Goal: Communication & Community: Ask a question

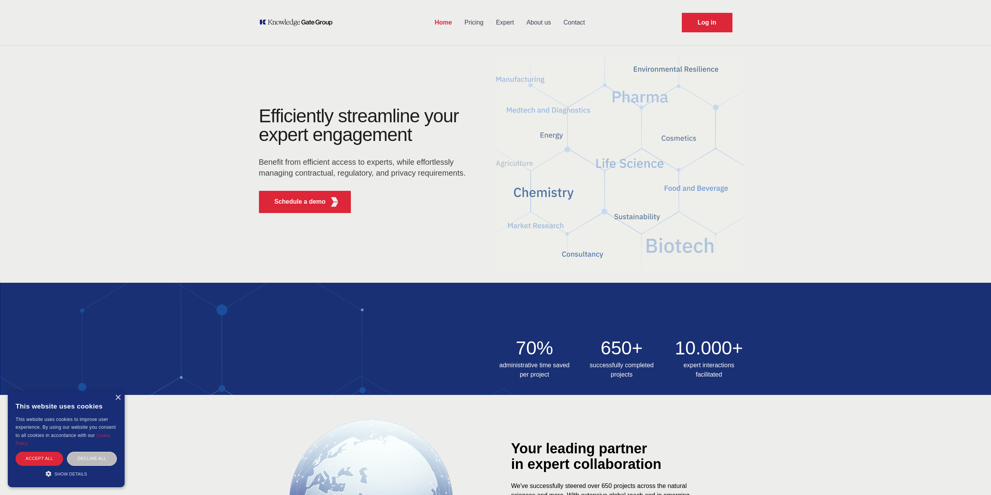
click at [576, 23] on link "Contact" at bounding box center [574, 22] width 34 height 20
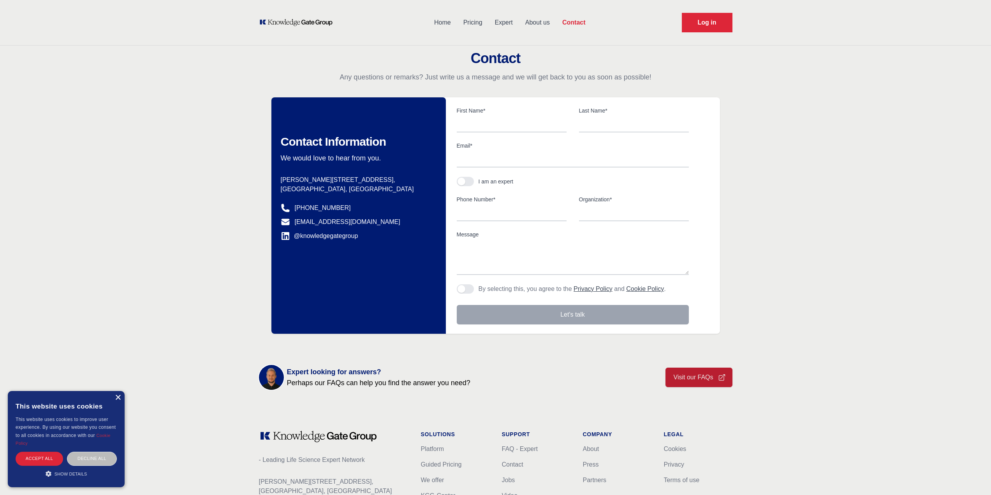
click at [117, 398] on div "×" at bounding box center [118, 398] width 6 height 6
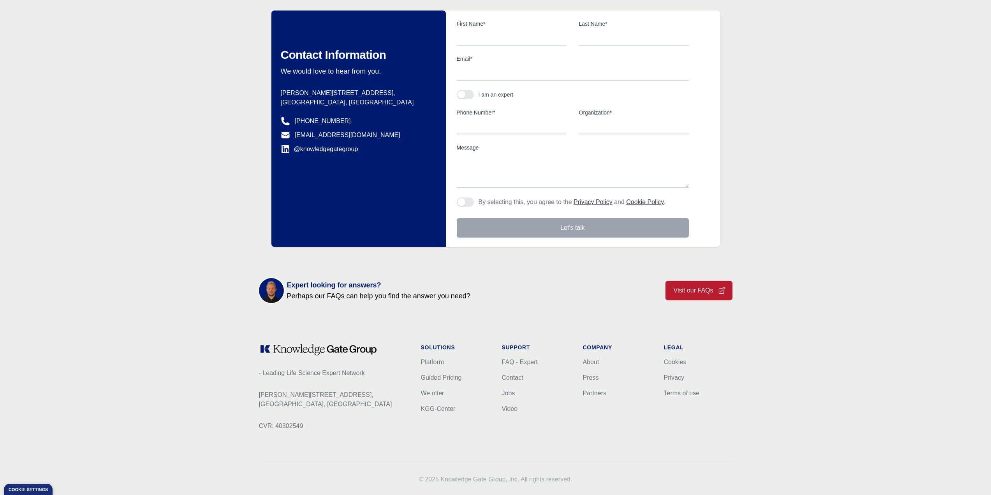
scroll to position [101, 0]
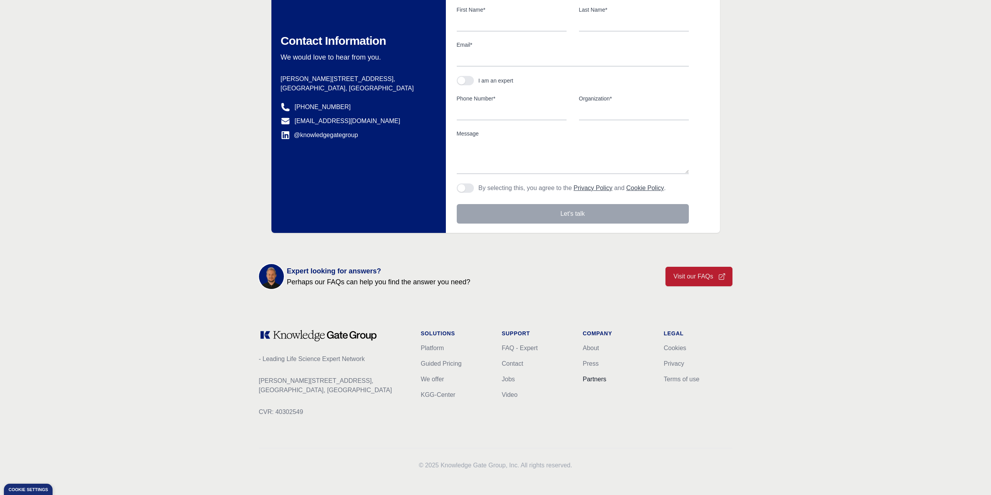
click at [594, 378] on link "Partners" at bounding box center [594, 379] width 23 height 7
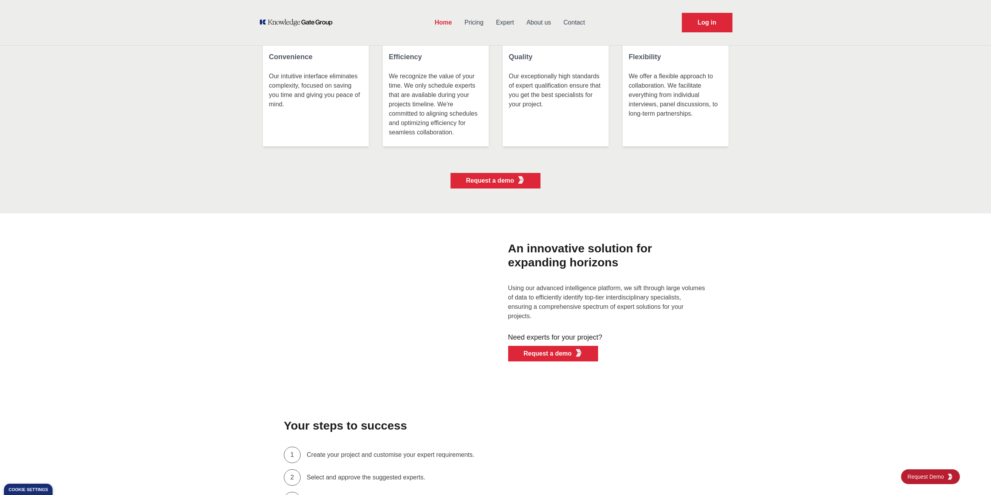
scroll to position [1539, 0]
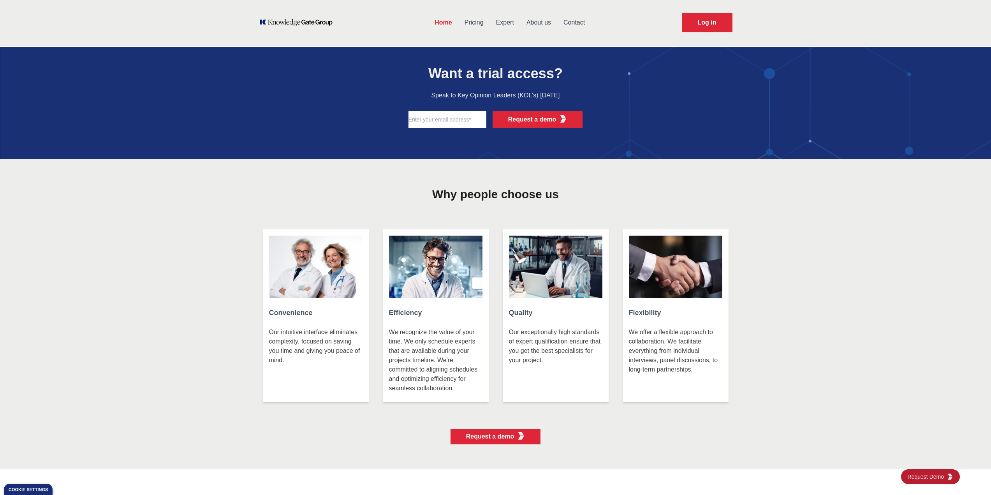
click at [570, 18] on link "Contact" at bounding box center [574, 22] width 34 height 20
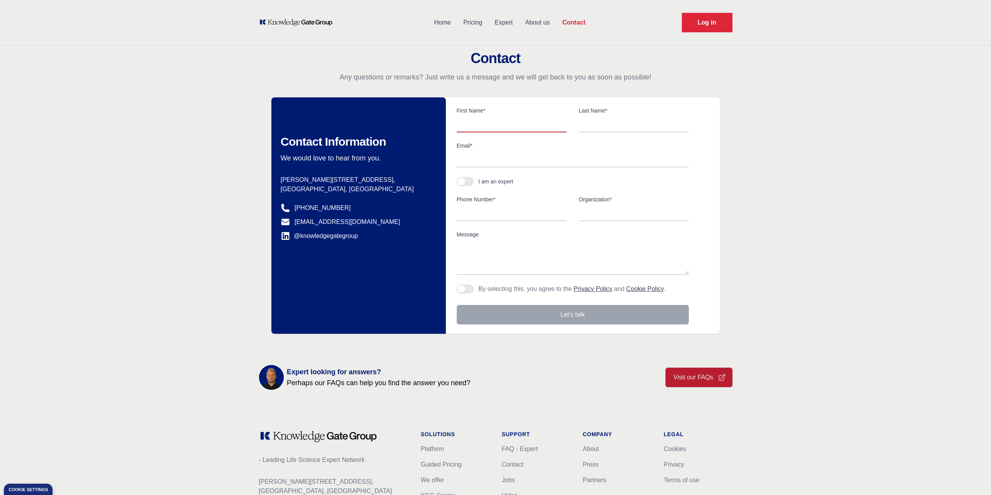
click at [496, 125] on input "text" at bounding box center [512, 124] width 110 height 16
type input "Lene"
type input "Werge"
type input "lenewerge@gmail.com"
type input "+4542154125"
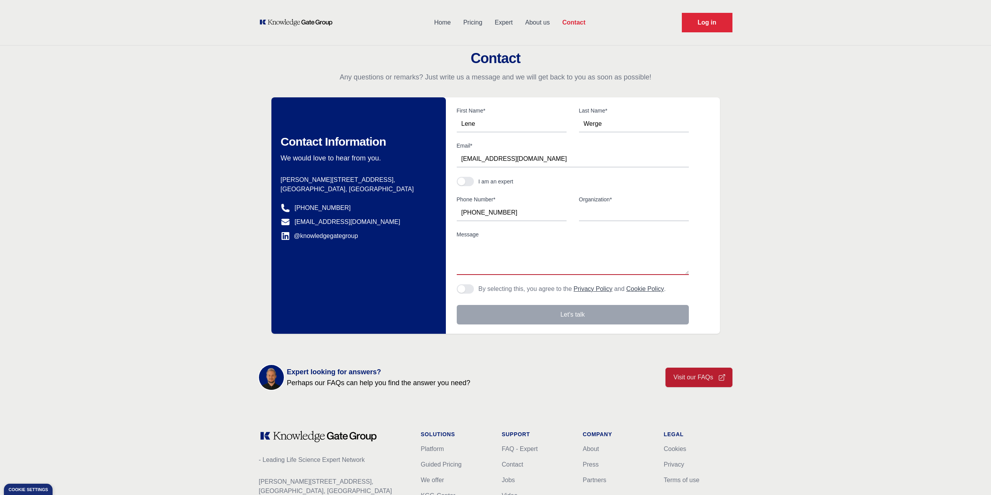
click at [519, 264] on textarea "Message" at bounding box center [573, 257] width 232 height 35
paste textarea "Yelyzaveta Krotova"
click at [466, 245] on textarea "Yelyzaveta Krotova" at bounding box center [573, 257] width 232 height 35
click at [569, 257] on textarea "Dear company Do you have a Yelyzaveta Krotova" at bounding box center [573, 257] width 232 height 35
click at [551, 272] on textarea "Dear company Do you have a Yelyzaveta Krotova working in your company. i am ask…" at bounding box center [573, 257] width 232 height 35
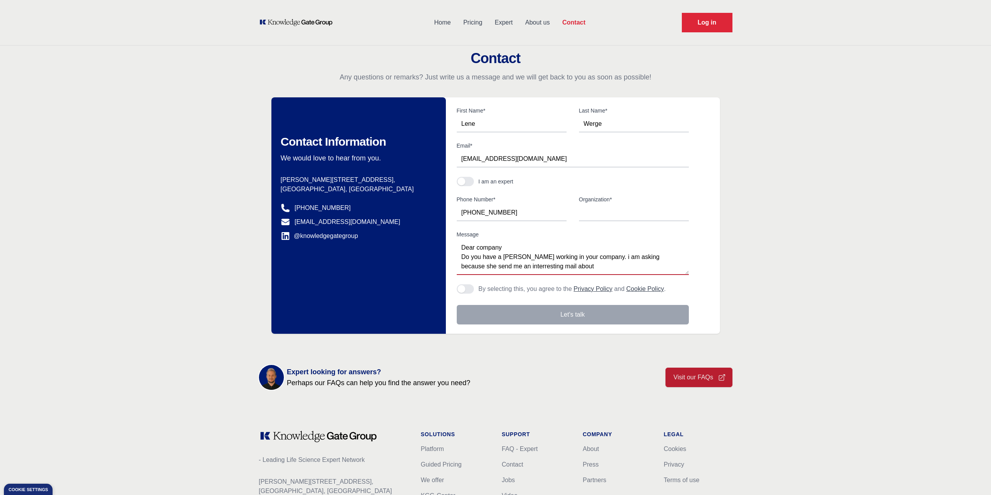
click at [552, 269] on textarea "Dear company Do you have a Yelyzaveta Krotova working in your company. i am ask…" at bounding box center [573, 257] width 232 height 35
click at [603, 270] on textarea "Dear company Do you have a Yelyzaveta Krotova working in your company. i am ask…" at bounding box center [573, 257] width 232 height 35
paste textarea "potential opportunity to work togethe"
type textarea "Dear company Do you have a Yelyzaveta Krotova working in your company. i am ask…"
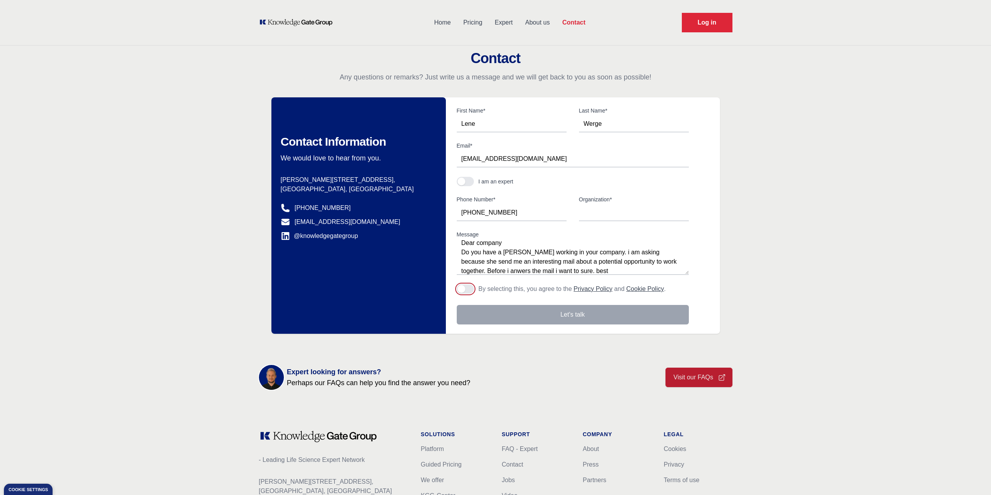
click at [470, 289] on button "Agree to policies" at bounding box center [465, 288] width 17 height 9
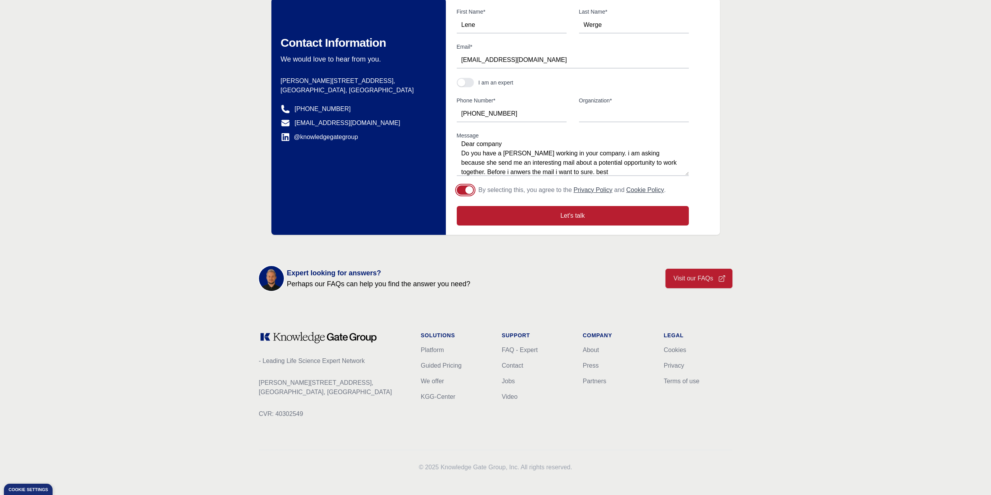
scroll to position [101, 0]
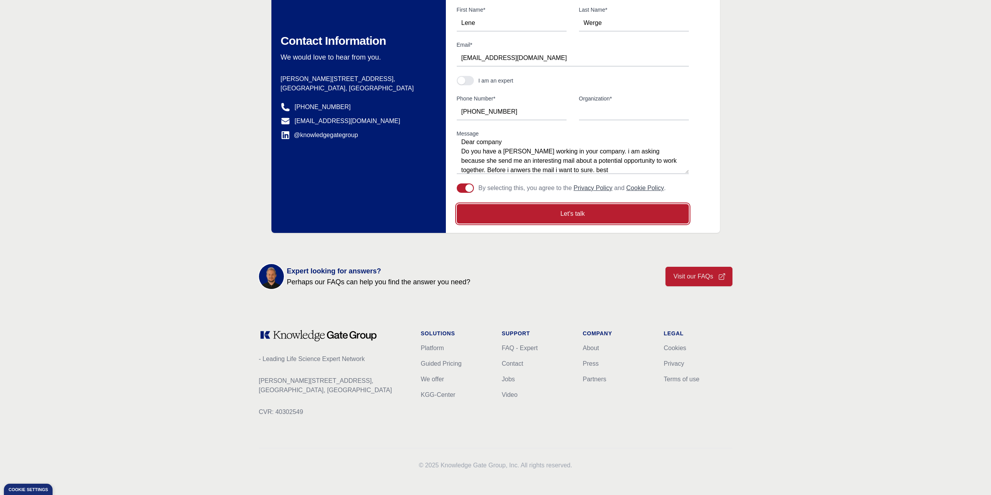
click at [586, 211] on button "Let's talk" at bounding box center [573, 213] width 232 height 19
click at [586, 111] on input "Organization*" at bounding box center [634, 112] width 110 height 16
type input "private"
click at [583, 211] on button "Let's talk" at bounding box center [573, 213] width 232 height 19
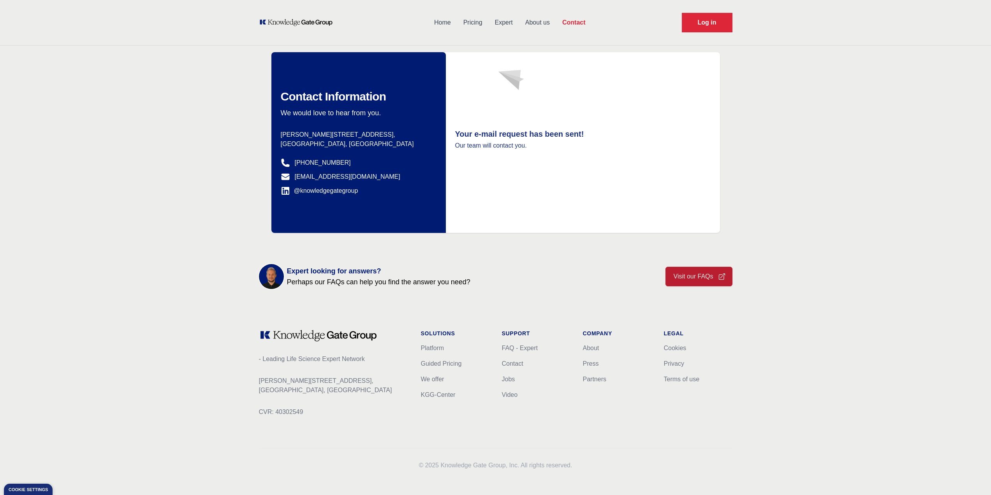
scroll to position [0, 0]
